Goal: Ask a question: Seek information or help from site administrators or community

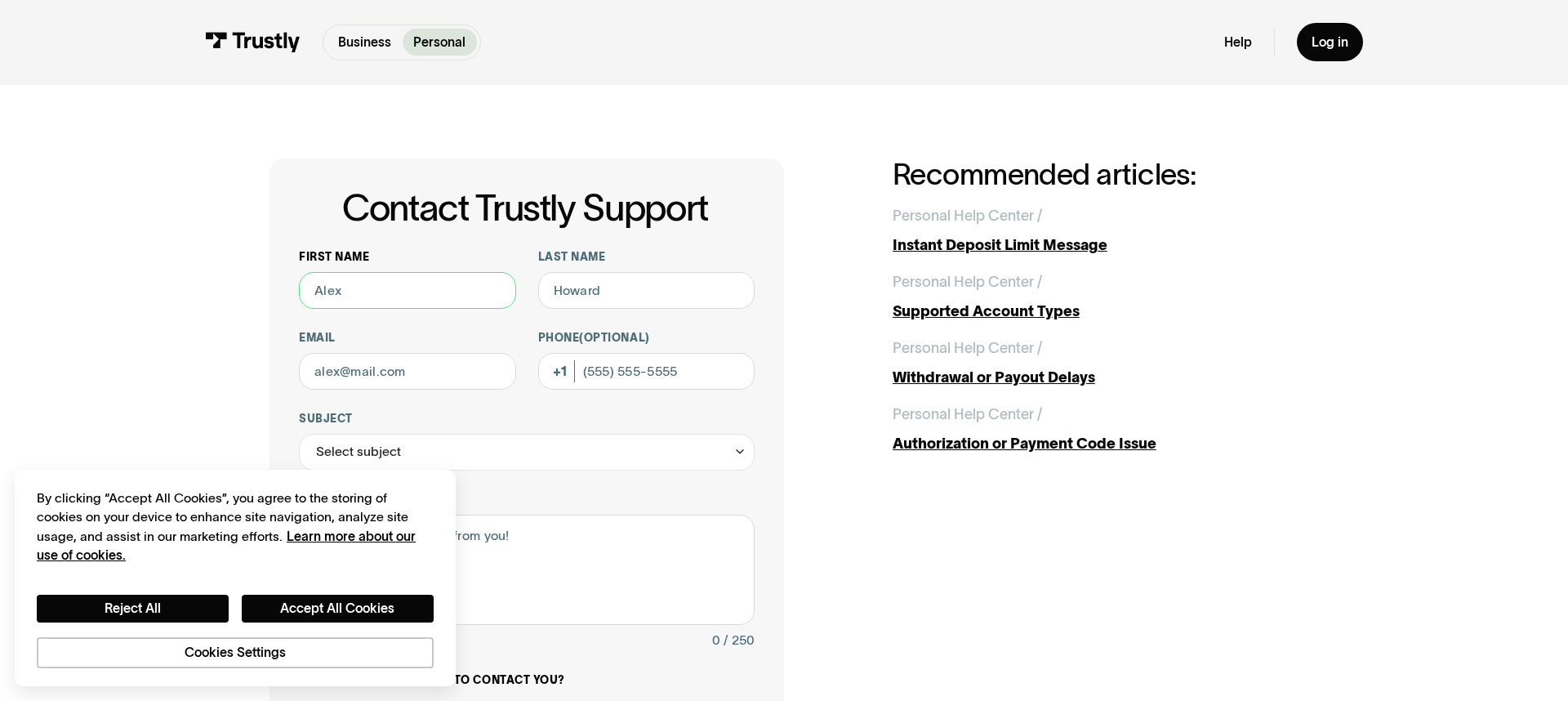
drag, startPoint x: 348, startPoint y: 290, endPoint x: 306, endPoint y: 287, distance: 42.1
click at [306, 287] on input "First name" at bounding box center [407, 290] width 217 height 37
type input "[PERSON_NAME]"
type input "KANOEAU"
type input "[EMAIL_ADDRESS][DOMAIN_NAME]"
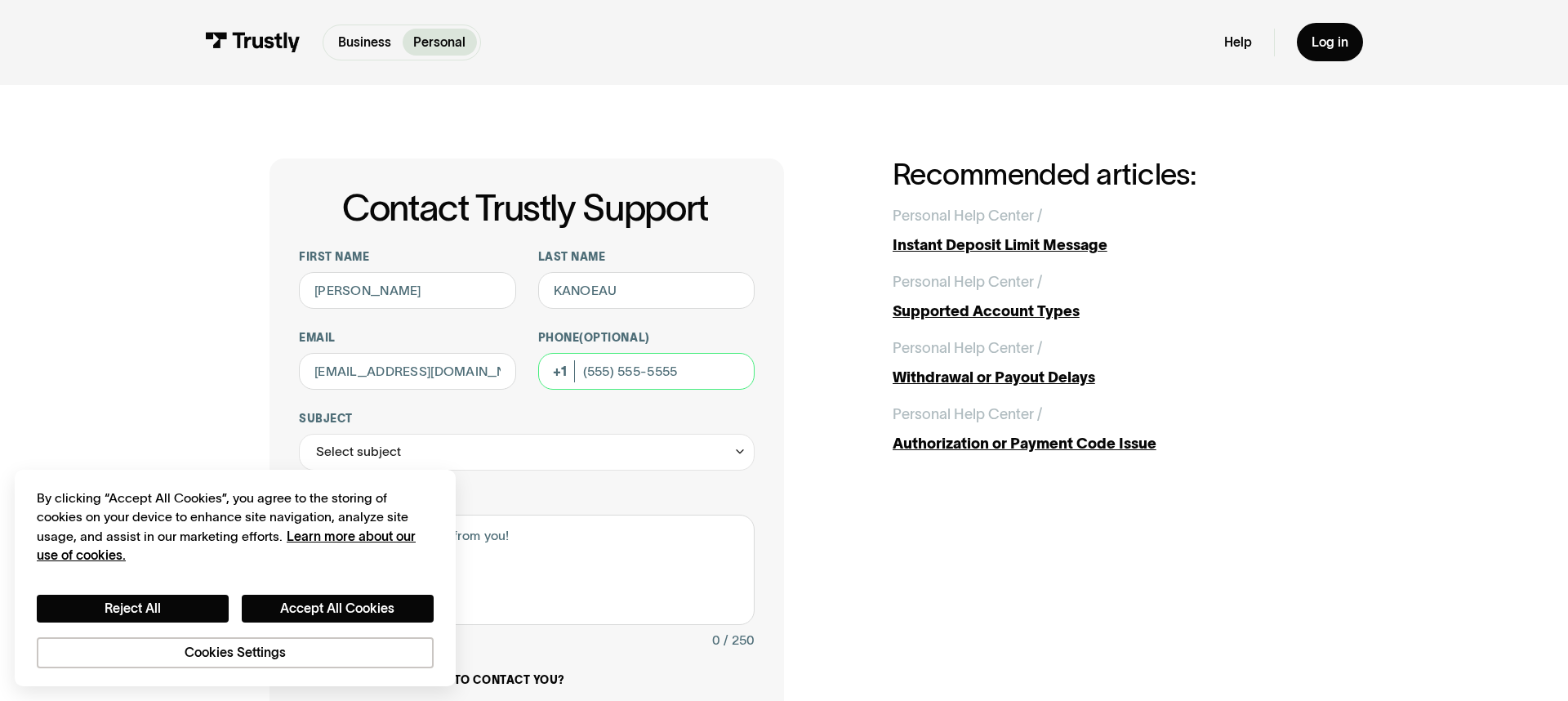
type input "[PHONE_NUMBER]"
drag, startPoint x: 388, startPoint y: 371, endPoint x: 250, endPoint y: 370, distance: 138.0
click at [250, 370] on div "Contact Trustly Support First name [PERSON_NAME] Last name KANOEAU Email [EMAIL…" at bounding box center [784, 578] width 1494 height 986
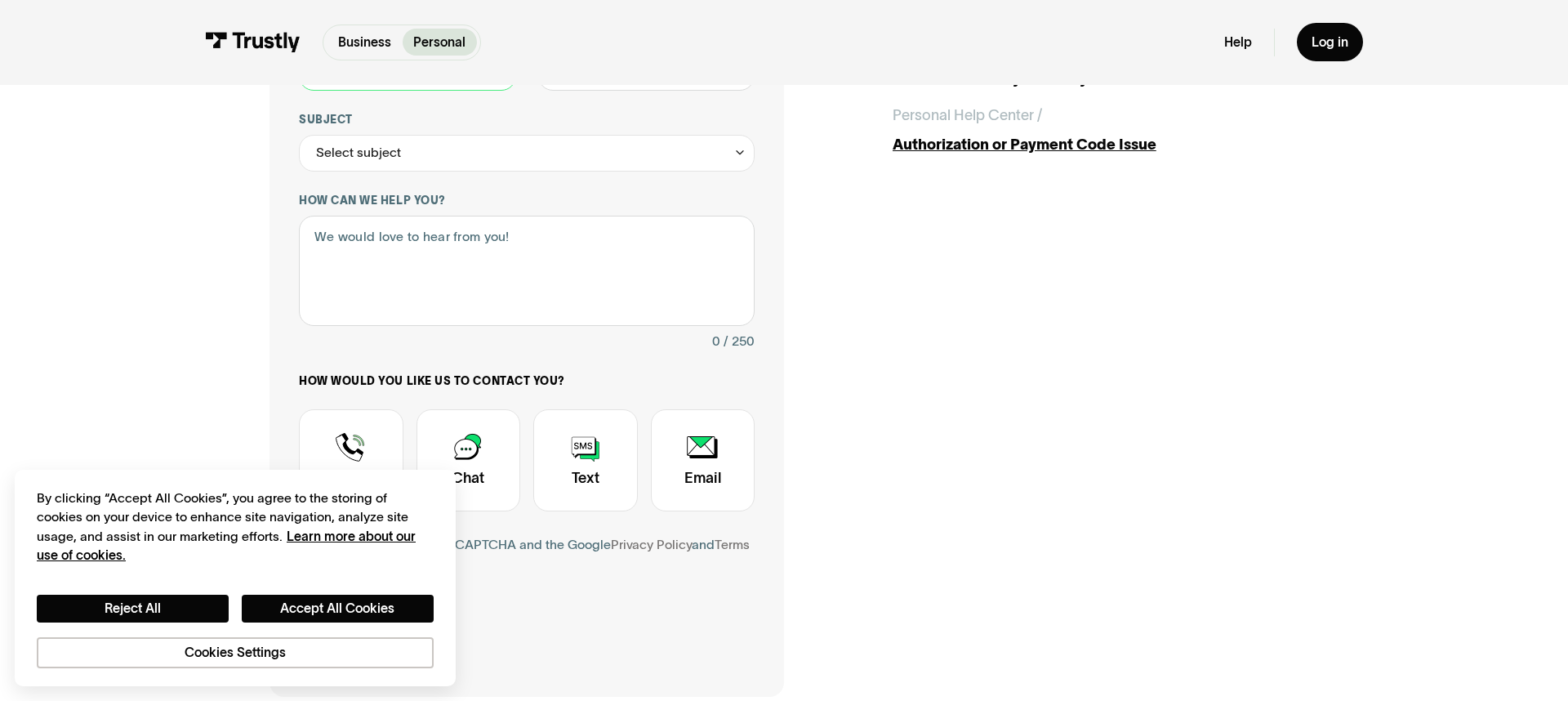
scroll to position [303, 0]
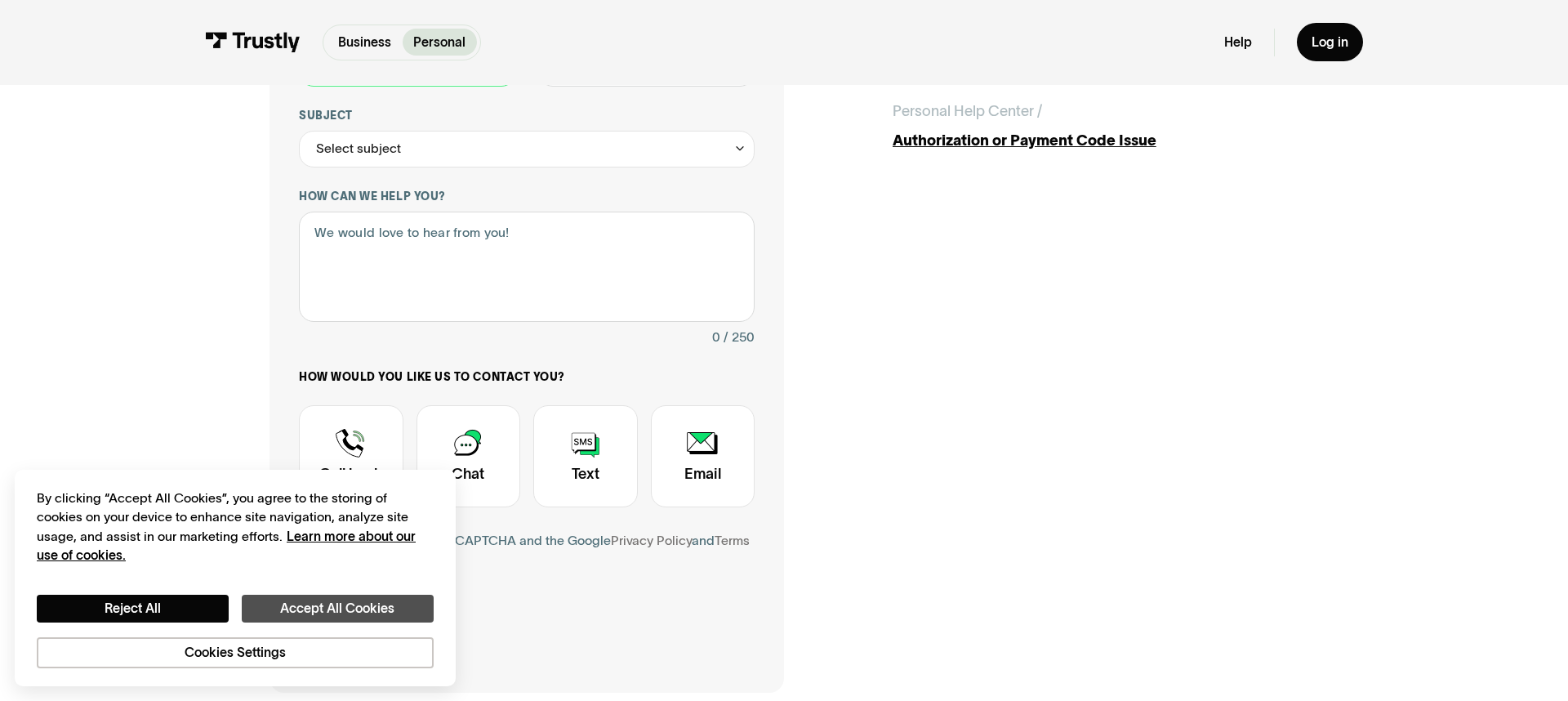
type input "[EMAIL_ADDRESS][DOMAIN_NAME]"
click at [321, 605] on button "Accept All Cookies" at bounding box center [338, 609] width 192 height 28
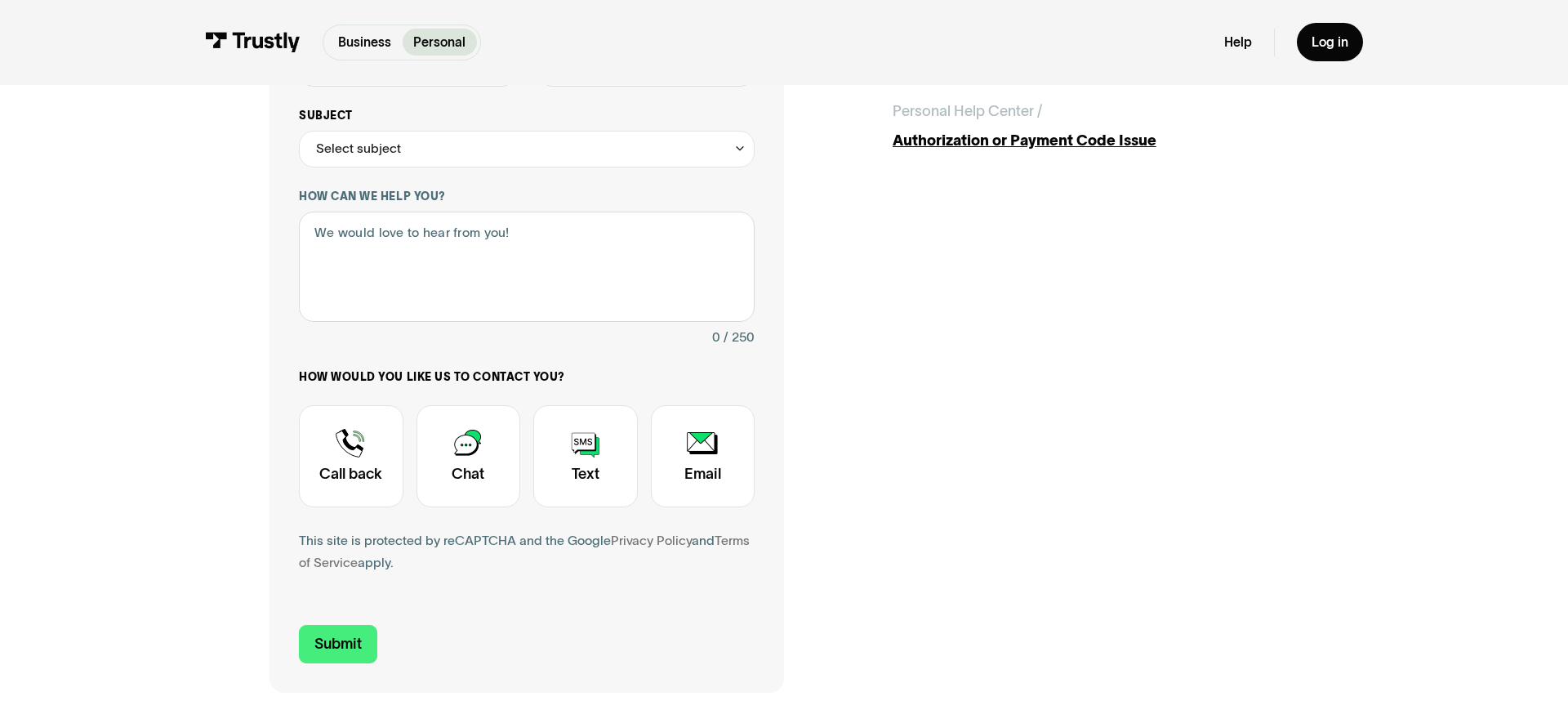
click at [748, 147] on div "Select subject" at bounding box center [527, 149] width 456 height 37
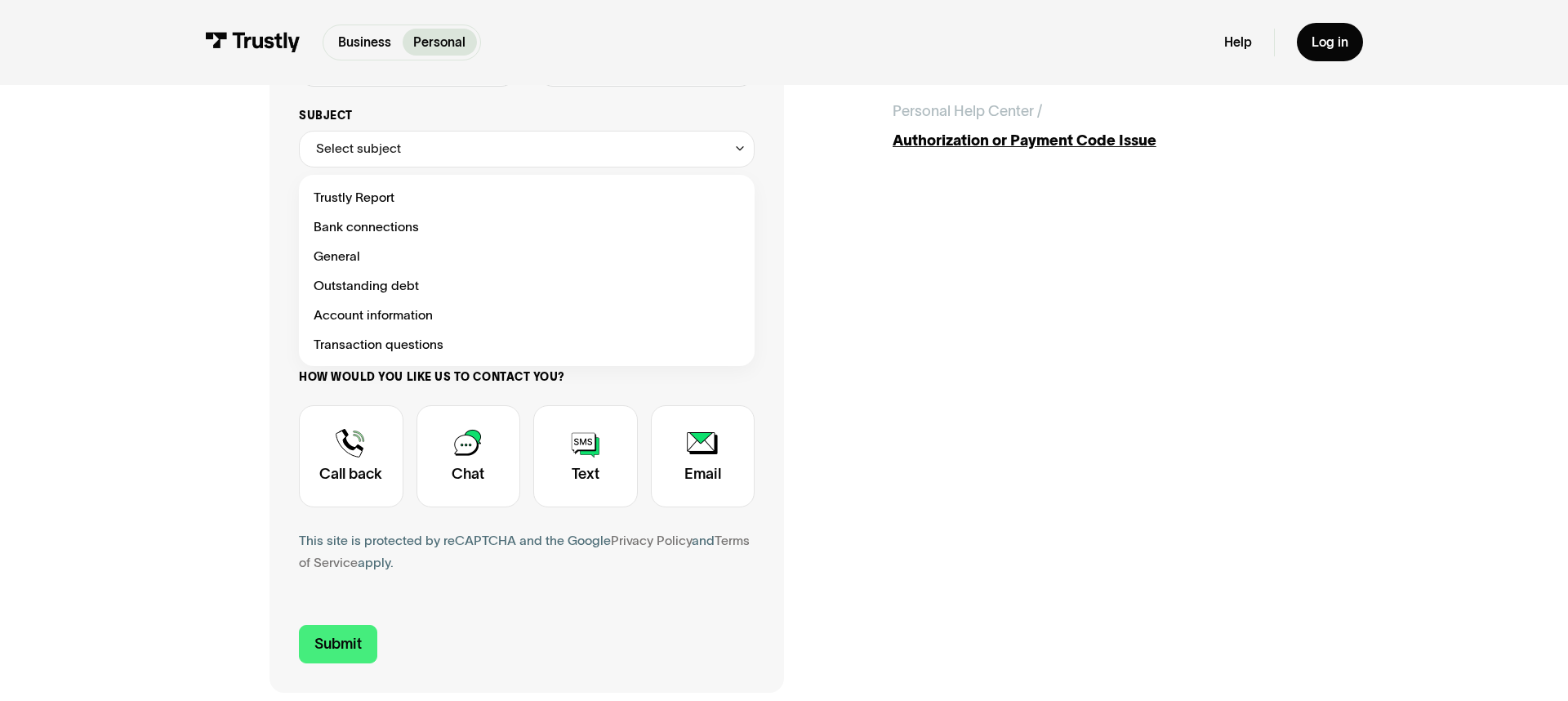
scroll to position [302, 0]
click at [417, 232] on div "Contact Trustly Support" at bounding box center [527, 227] width 441 height 30
type input "**********"
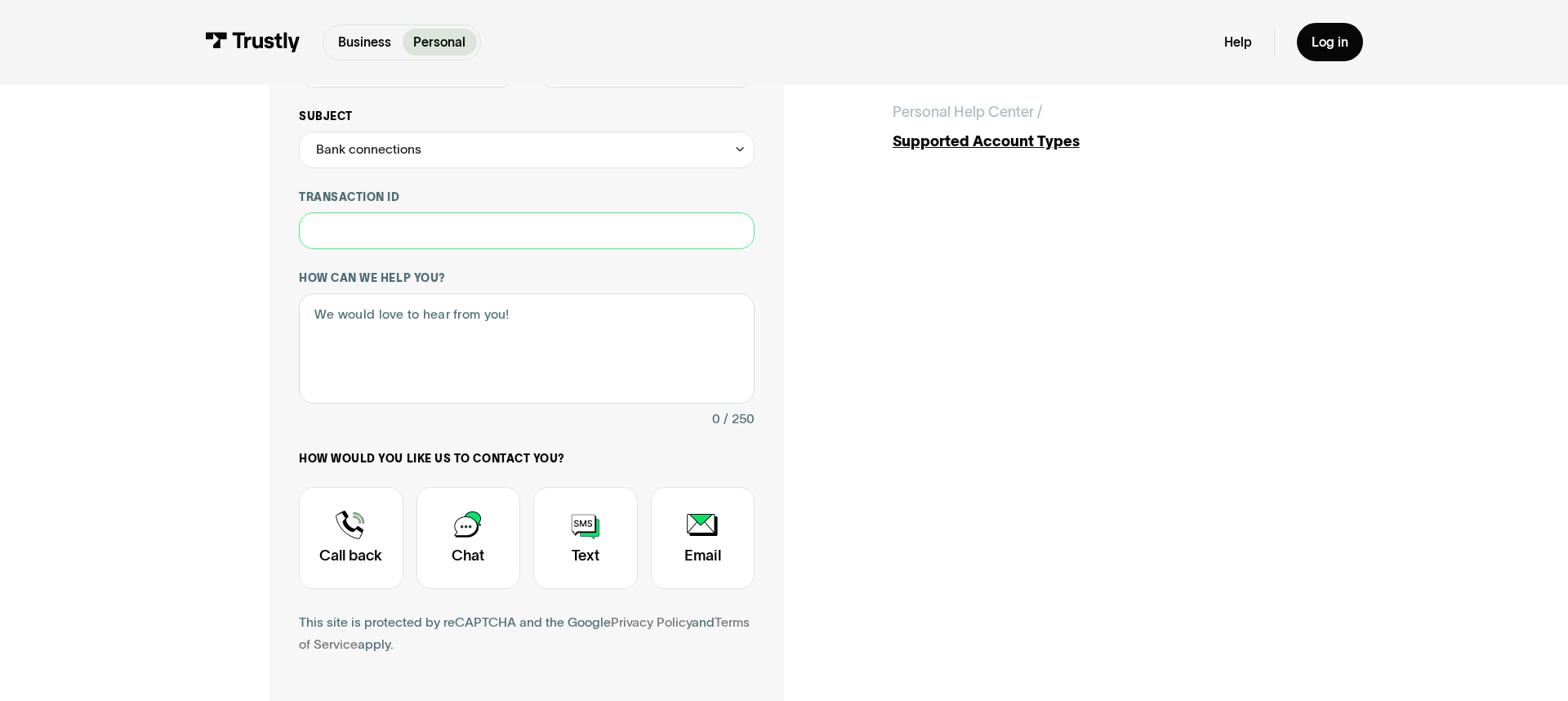
click at [417, 232] on input "Transaction ID" at bounding box center [527, 231] width 456 height 37
click at [547, 340] on textarea "How can we help you?" at bounding box center [527, 348] width 456 height 110
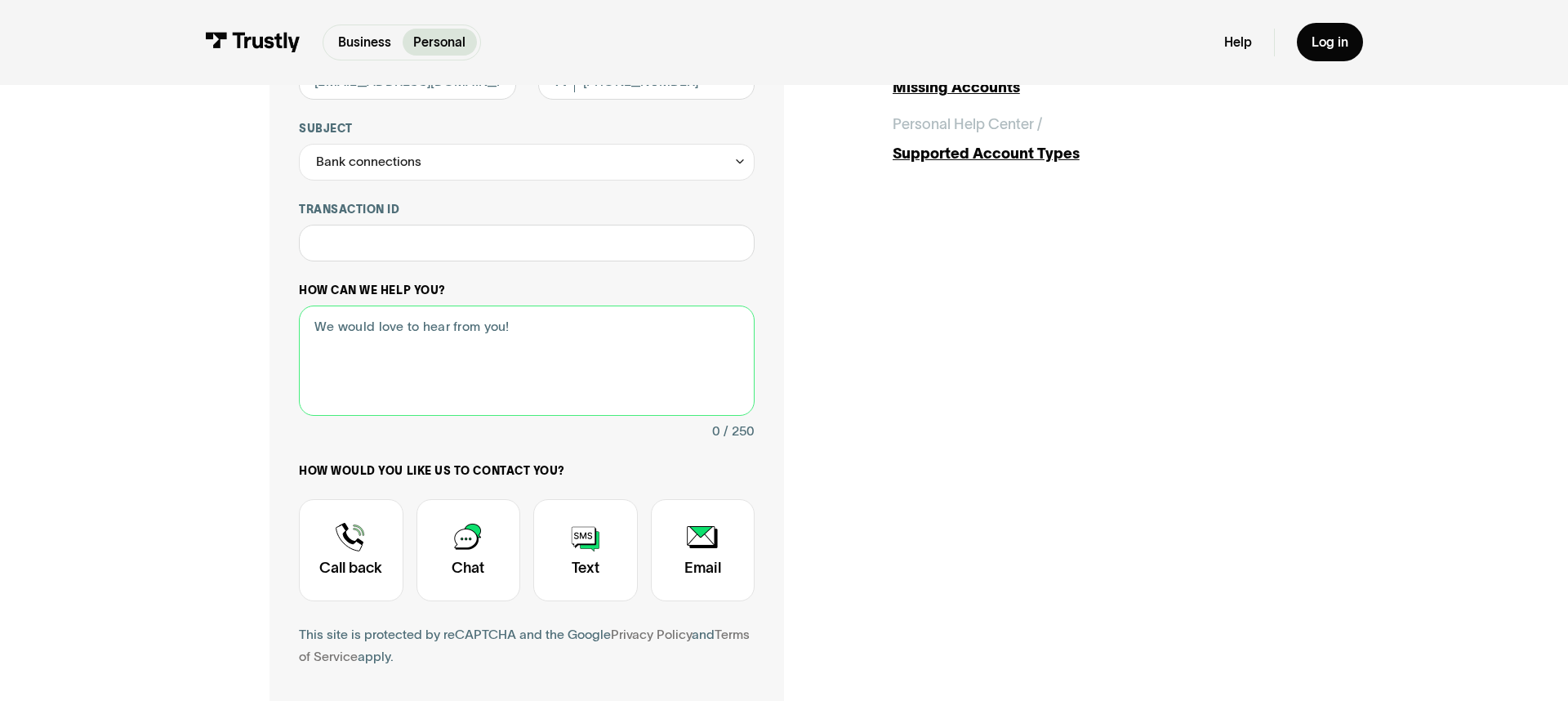
scroll to position [291, 0]
drag, startPoint x: 684, startPoint y: 327, endPoint x: 830, endPoint y: 324, distance: 146.0
click at [643, 328] on textarea "I am trying to do a redemption. My bank is on the list of things." at bounding box center [527, 360] width 456 height 110
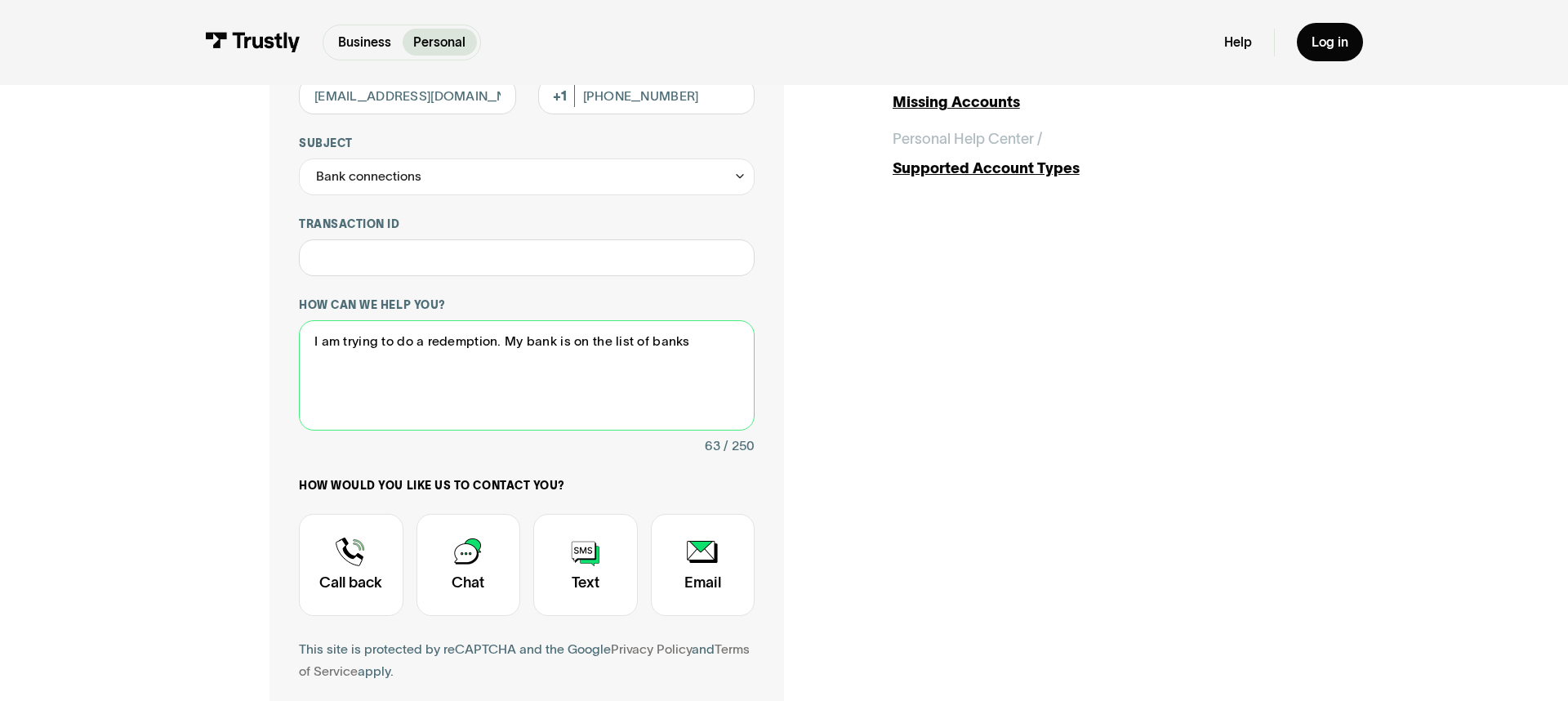
scroll to position [275, 0]
type textarea "I am trying to do a redemption. My bank is on the list of banks."
